Goal: Information Seeking & Learning: Learn about a topic

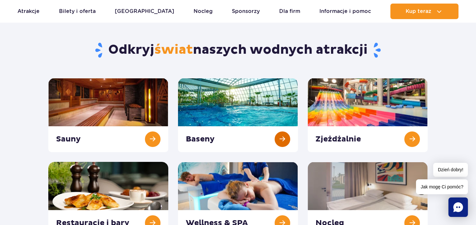
scroll to position [32, 0]
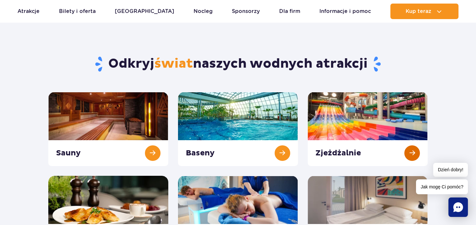
click at [414, 150] on link at bounding box center [368, 129] width 120 height 74
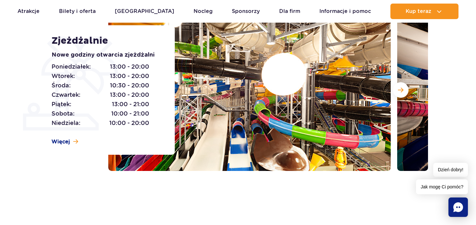
scroll to position [97, 0]
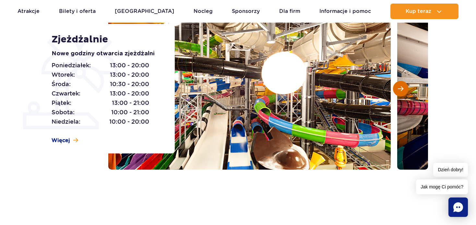
click at [399, 90] on span "Następny slajd" at bounding box center [401, 89] width 6 height 6
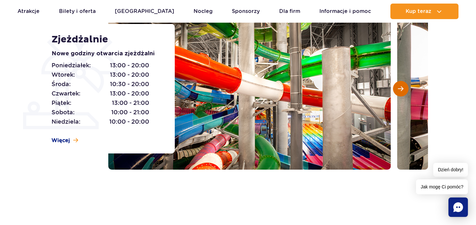
scroll to position [0, 0]
click at [399, 89] on span "Następny slajd" at bounding box center [401, 89] width 6 height 6
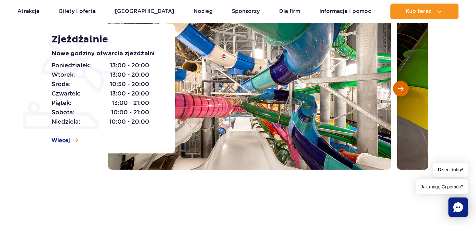
click at [399, 89] on span "Następny slajd" at bounding box center [401, 89] width 6 height 6
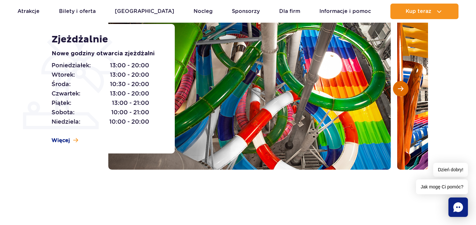
click at [399, 89] on span "Następny slajd" at bounding box center [401, 89] width 6 height 6
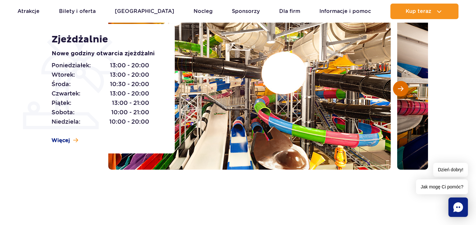
click at [399, 89] on span "Następny slajd" at bounding box center [401, 89] width 6 height 6
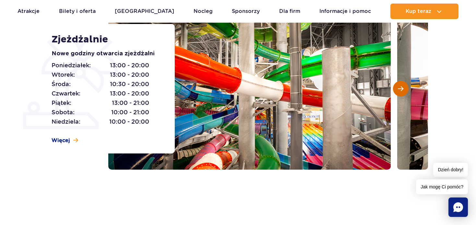
click at [399, 89] on span "Następny slajd" at bounding box center [401, 89] width 6 height 6
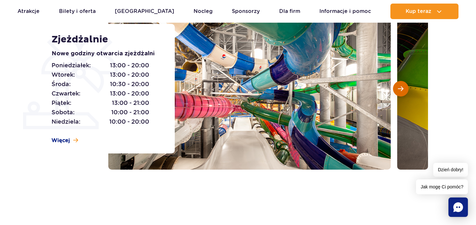
click at [399, 89] on span "Następny slajd" at bounding box center [401, 89] width 6 height 6
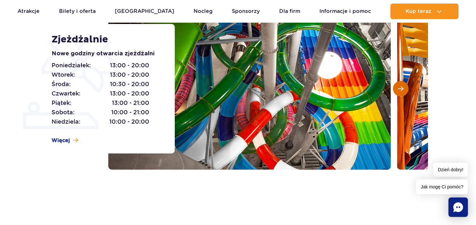
click at [399, 89] on span "Następny slajd" at bounding box center [401, 89] width 6 height 6
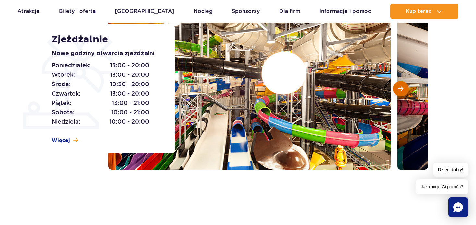
click at [399, 89] on span "Następny slajd" at bounding box center [401, 89] width 6 height 6
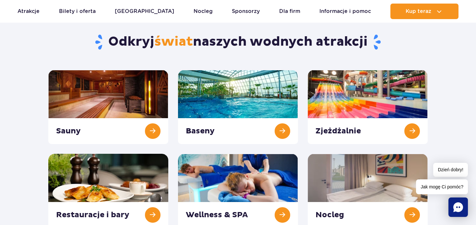
scroll to position [32, 0]
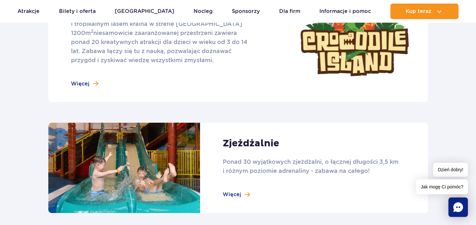
scroll to position [421, 0]
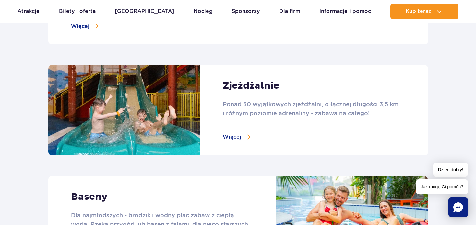
click at [241, 139] on link at bounding box center [238, 110] width 380 height 90
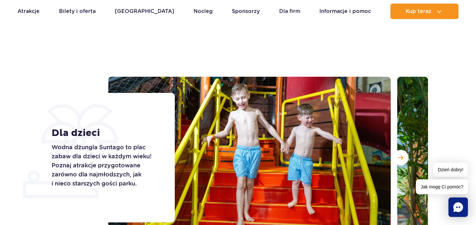
scroll to position [0, 0]
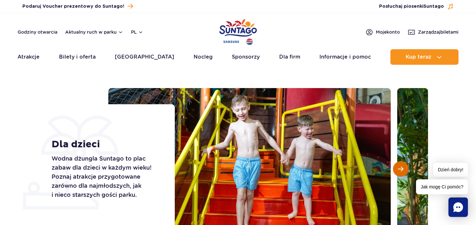
click at [403, 171] on span "Następny slajd" at bounding box center [401, 169] width 6 height 6
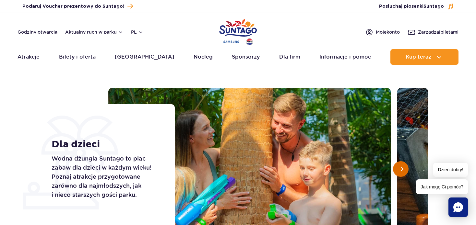
click at [403, 171] on span "Następny slajd" at bounding box center [401, 169] width 6 height 6
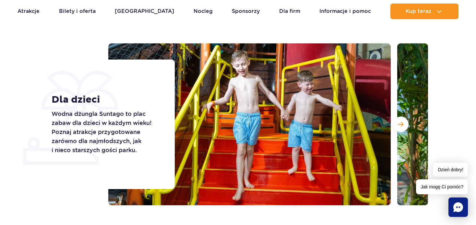
scroll to position [65, 0]
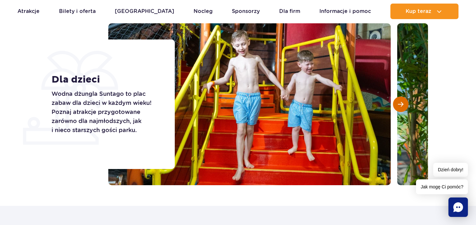
click at [405, 104] on button "Następny slajd" at bounding box center [401, 105] width 16 height 16
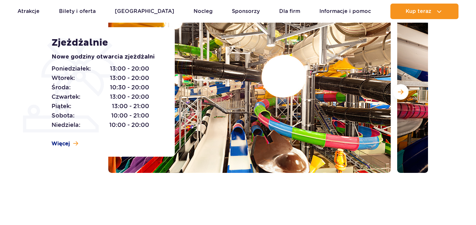
scroll to position [97, 0]
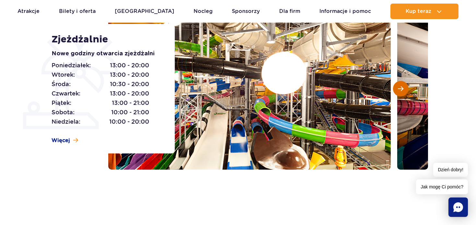
click at [401, 88] on span "Następny slajd" at bounding box center [401, 89] width 6 height 6
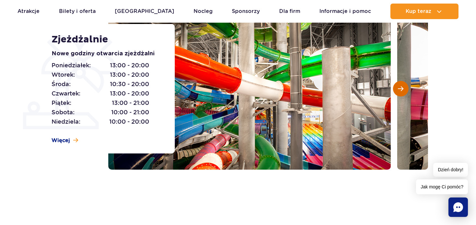
click at [400, 88] on span "Następny slajd" at bounding box center [401, 89] width 6 height 6
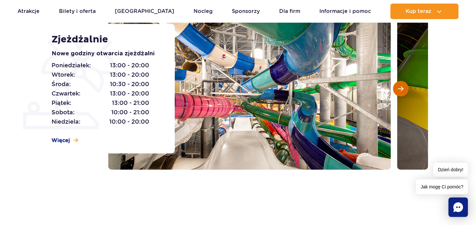
click at [400, 88] on span "Następny slajd" at bounding box center [401, 89] width 6 height 6
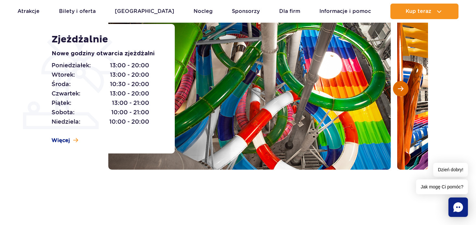
click at [400, 88] on span "Następny slajd" at bounding box center [401, 89] width 6 height 6
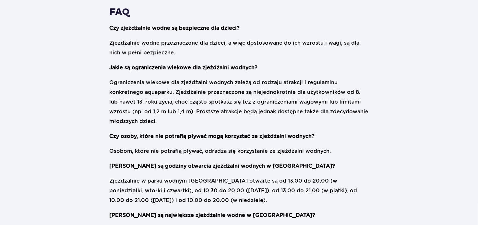
scroll to position [1426, 0]
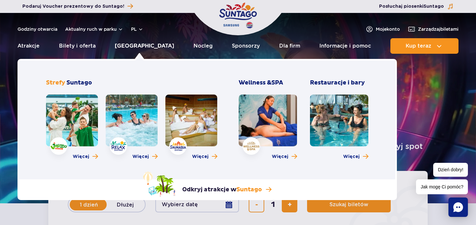
click at [138, 46] on link "[GEOGRAPHIC_DATA]" at bounding box center [144, 46] width 59 height 16
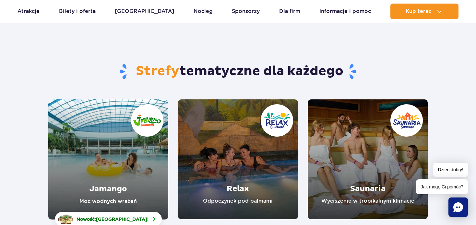
scroll to position [65, 0]
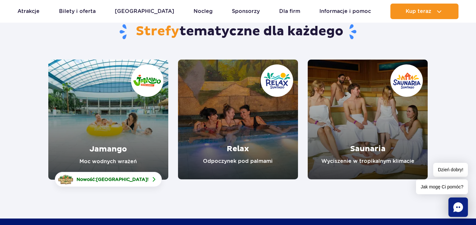
click at [114, 132] on link "Jamango" at bounding box center [108, 120] width 120 height 120
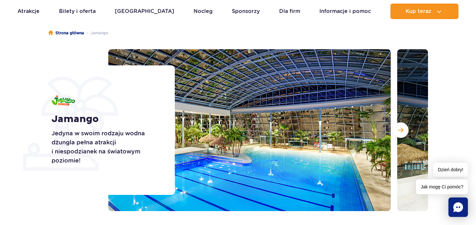
scroll to position [97, 0]
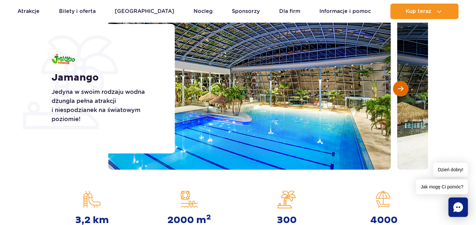
click at [402, 91] on span "Następny slajd" at bounding box center [401, 89] width 6 height 6
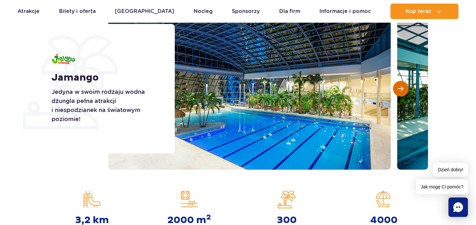
click at [402, 91] on span "Następny slajd" at bounding box center [401, 89] width 6 height 6
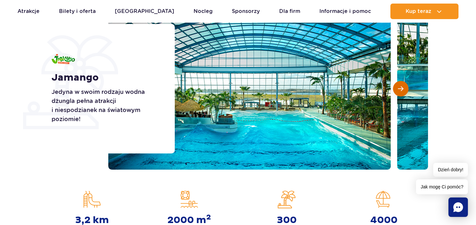
click at [402, 91] on span "Następny slajd" at bounding box center [401, 89] width 6 height 6
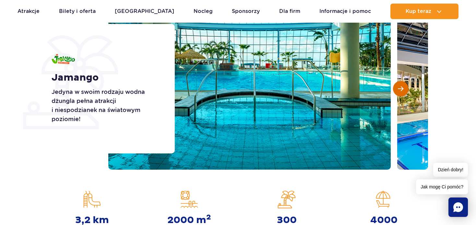
click at [402, 91] on span "Następny slajd" at bounding box center [401, 89] width 6 height 6
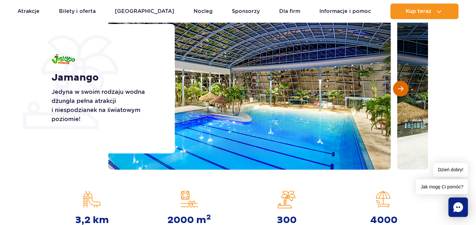
click at [402, 91] on span "Następny slajd" at bounding box center [401, 89] width 6 height 6
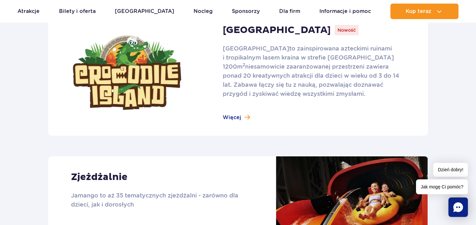
scroll to position [454, 0]
click at [238, 118] on link at bounding box center [238, 73] width 380 height 126
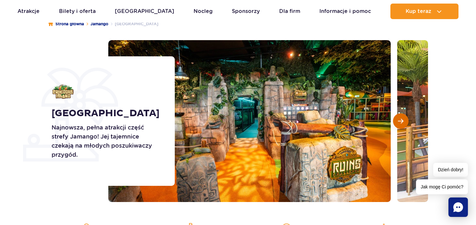
click at [400, 123] on span "Następny slajd" at bounding box center [401, 121] width 6 height 6
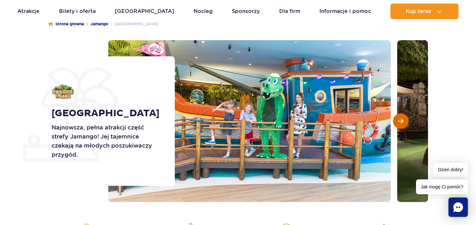
click at [400, 123] on span "Następny slajd" at bounding box center [401, 121] width 6 height 6
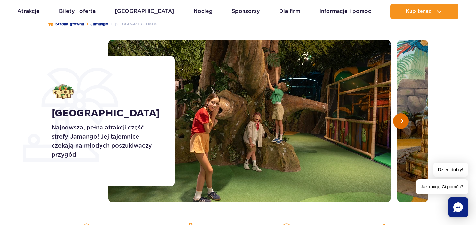
click at [400, 123] on span "Następny slajd" at bounding box center [401, 121] width 6 height 6
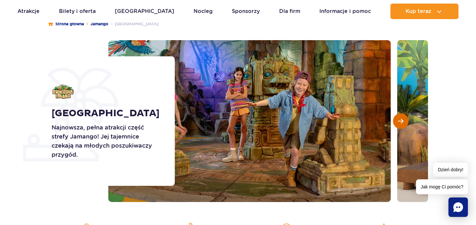
click at [400, 123] on span "Następny slajd" at bounding box center [401, 121] width 6 height 6
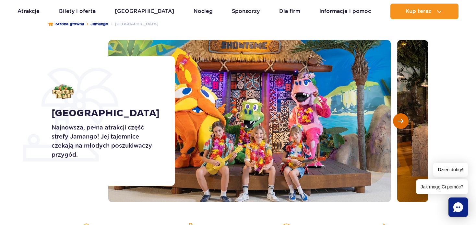
click at [400, 123] on span "Następny slajd" at bounding box center [401, 121] width 6 height 6
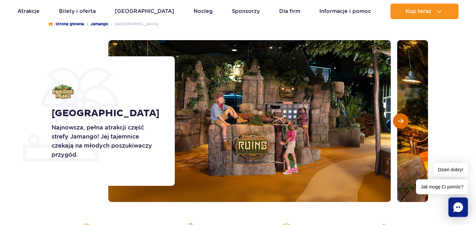
click at [400, 123] on span "Następny slajd" at bounding box center [401, 121] width 6 height 6
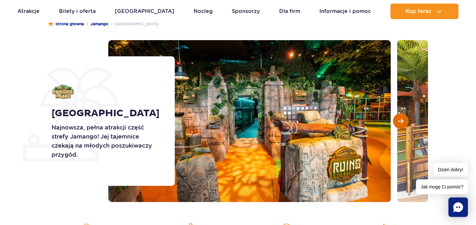
click at [400, 123] on span "Następny slajd" at bounding box center [401, 121] width 6 height 6
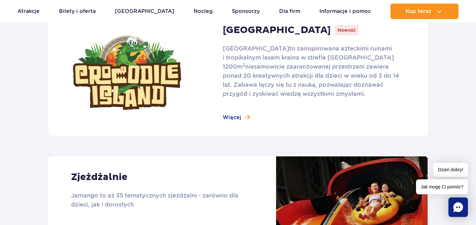
click at [231, 116] on link at bounding box center [238, 73] width 380 height 126
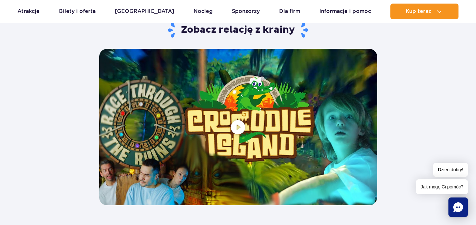
scroll to position [1232, 0]
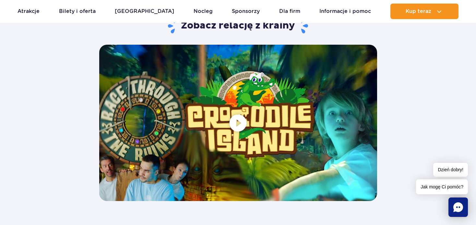
click at [237, 121] on span at bounding box center [238, 123] width 278 height 156
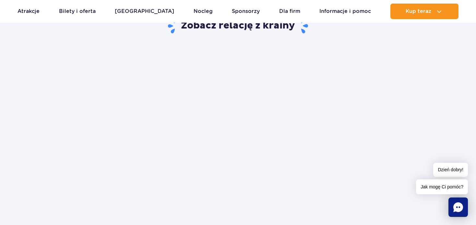
click at [338, 214] on div "Zobacz relację z krainy" at bounding box center [237, 122] width 389 height 209
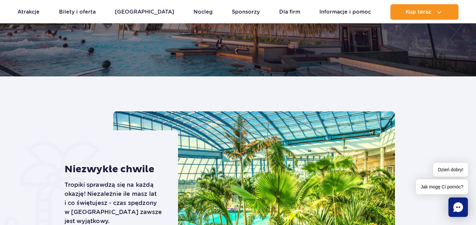
scroll to position [162, 0]
